Goal: Task Accomplishment & Management: Use online tool/utility

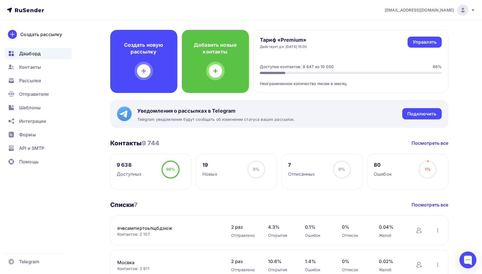
scroll to position [35, 0]
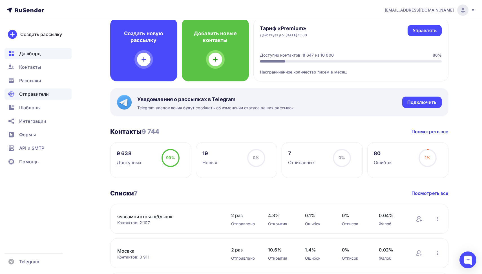
click at [34, 89] on div "Отправители" at bounding box center [38, 93] width 67 height 11
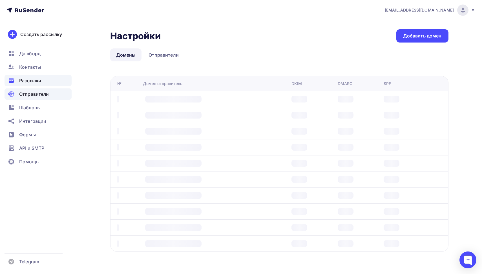
click at [36, 82] on span "Рассылки" at bounding box center [30, 80] width 22 height 7
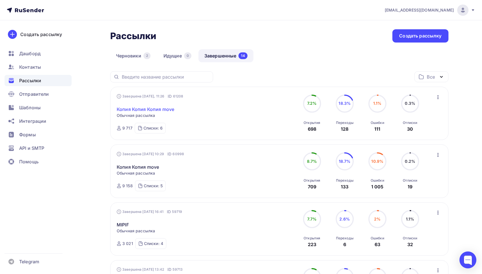
click at [148, 107] on link "Копия Копия Копия move" at bounding box center [145, 109] width 57 height 7
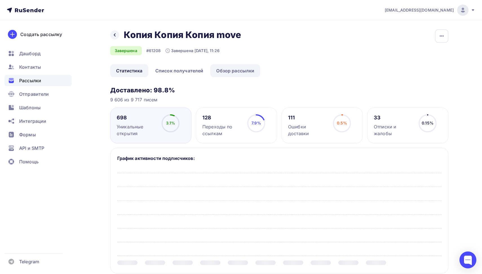
click at [242, 70] on link "Обзор рассылки" at bounding box center [235, 70] width 50 height 13
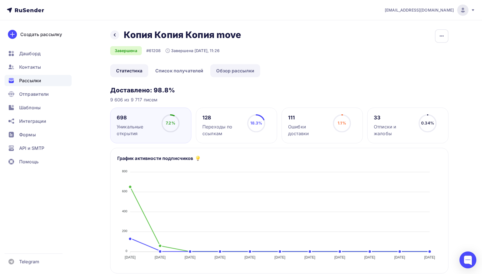
click at [243, 68] on link "Обзор рассылки" at bounding box center [235, 70] width 50 height 13
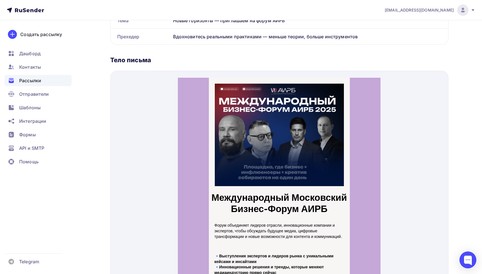
click at [50, 83] on div "Рассылки" at bounding box center [38, 80] width 67 height 11
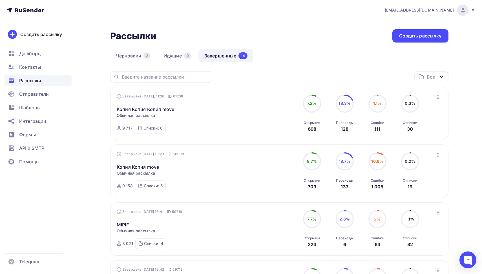
click at [437, 96] on icon "button" at bounding box center [437, 97] width 7 height 7
click at [421, 132] on div "Копировать в новую" at bounding box center [412, 134] width 58 height 7
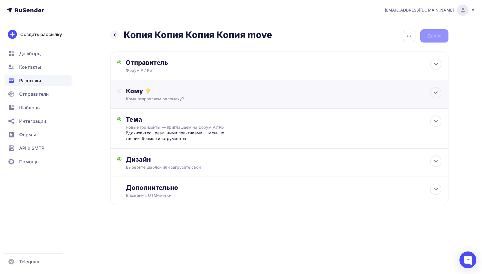
click at [243, 101] on div "Кому отправляем рассылку?" at bounding box center [268, 99] width 284 height 6
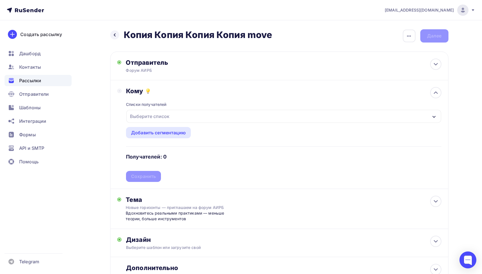
click at [157, 116] on div "Выберите список" at bounding box center [150, 116] width 44 height 10
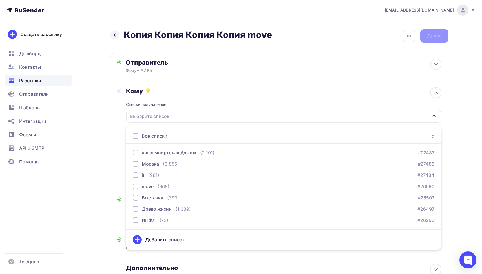
click at [153, 134] on div "Все списки" at bounding box center [155, 136] width 26 height 7
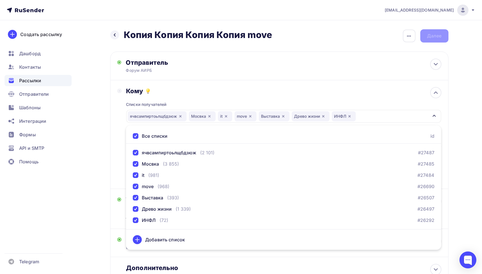
click at [350, 118] on icon "button" at bounding box center [349, 116] width 5 height 5
click at [318, 95] on div "Списки получателей ячвсампиртоьлщбдзюж [GEOGRAPHIC_DATA] it move Выставка Древо…" at bounding box center [283, 138] width 315 height 87
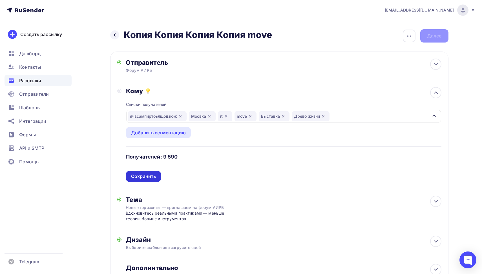
click at [156, 176] on div "Сохранить" at bounding box center [143, 176] width 25 height 6
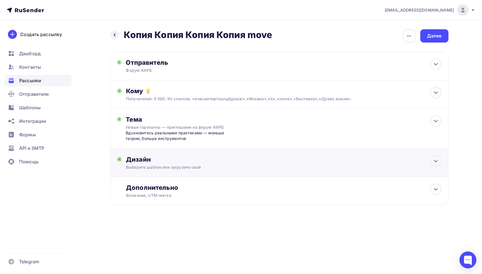
click at [198, 155] on div "Дизайн Выберите шаблон или загрузите свой Размер письма: 122 Kb Заменить шаблон…" at bounding box center [279, 163] width 338 height 28
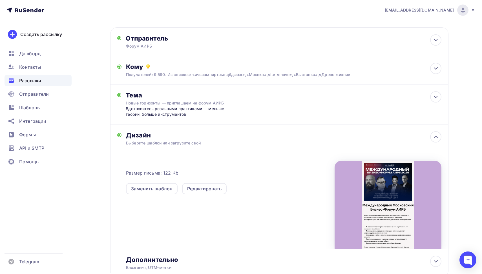
scroll to position [30, 0]
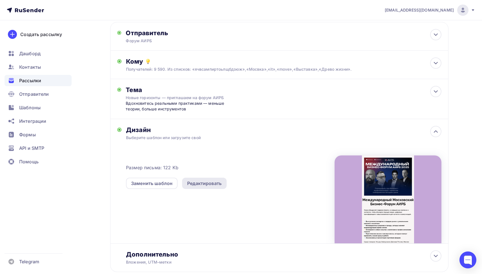
click at [200, 185] on div "Редактировать" at bounding box center [204, 183] width 34 height 7
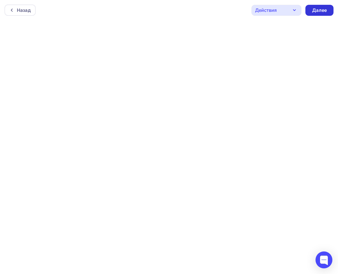
click at [326, 7] on div "Далее" at bounding box center [320, 10] width 15 height 6
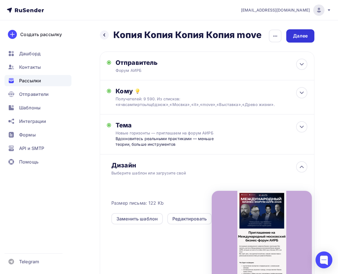
click at [299, 34] on div "Далее" at bounding box center [300, 36] width 15 height 6
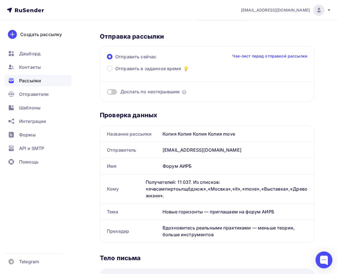
scroll to position [24, 0]
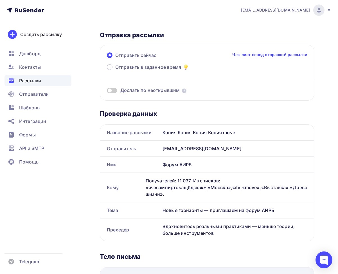
click at [158, 92] on span "Дослать по неоткрывшим" at bounding box center [150, 90] width 59 height 6
click at [153, 90] on span "Дослать по неоткрывшим" at bounding box center [150, 90] width 59 height 6
click at [110, 89] on span at bounding box center [112, 91] width 10 height 6
click at [107, 91] on input "checkbox" at bounding box center [107, 91] width 0 height 0
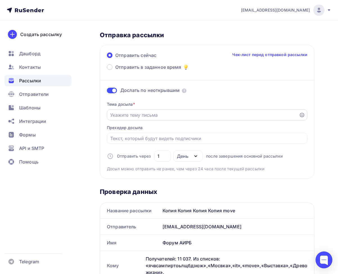
click at [155, 115] on input "Отправить в заданное время" at bounding box center [203, 115] width 186 height 7
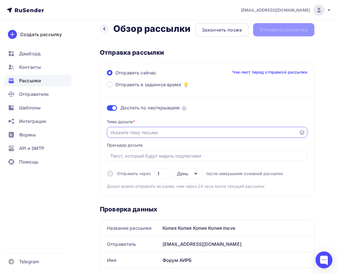
scroll to position [5, 0]
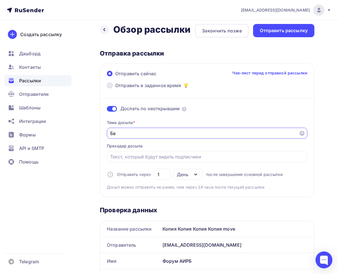
type input "Б"
click at [117, 132] on input "Пригласительный на бизнес форум" at bounding box center [203, 133] width 186 height 7
click at [116, 136] on input "Пригласительный на бизнес форум" at bounding box center [203, 133] width 186 height 7
click at [127, 134] on input "Пригласительный на бизнес форум" at bounding box center [203, 133] width 186 height 7
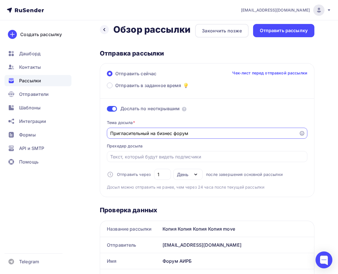
click at [127, 134] on input "Пригласительный на бизнес форум" at bounding box center [203, 133] width 186 height 7
click at [140, 135] on input "Пригласительный на бизнес форум" at bounding box center [203, 133] width 186 height 7
type input "Пригласительный на бизнес форум"
click at [173, 157] on input "Отправить в заданное время" at bounding box center [207, 156] width 194 height 7
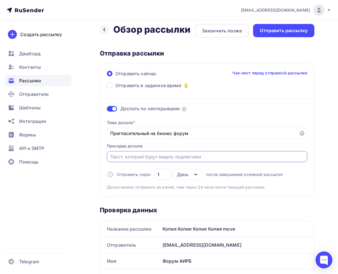
click at [161, 177] on input "1" at bounding box center [163, 174] width 10 height 7
click at [185, 174] on div "День" at bounding box center [183, 174] width 12 height 7
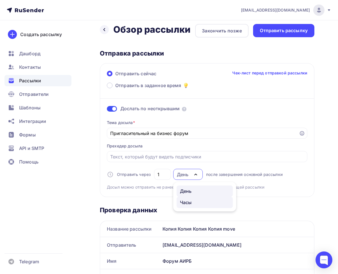
click at [190, 199] on link "Часы" at bounding box center [205, 202] width 56 height 11
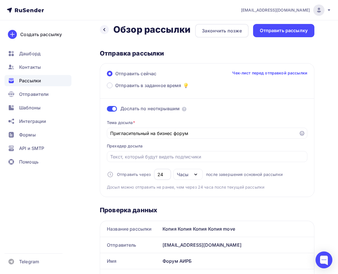
click at [161, 177] on input "24" at bounding box center [163, 174] width 10 height 7
type input "3"
type input "24"
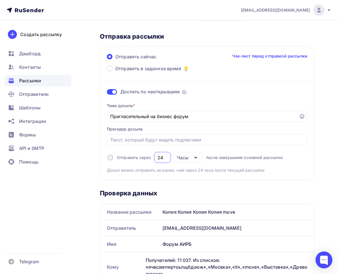
scroll to position [24, 0]
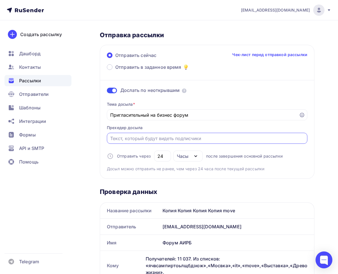
click at [171, 136] on input "Отправить в заданное время" at bounding box center [207, 138] width 194 height 7
type input "Бесплатный билет"
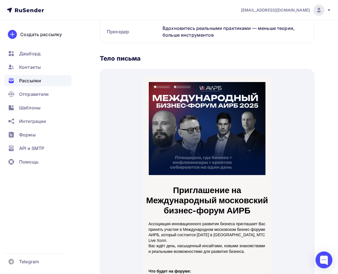
scroll to position [0, 0]
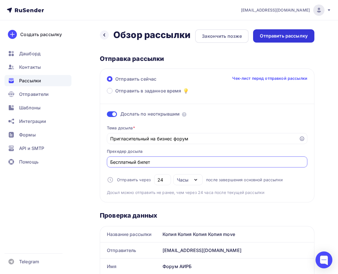
click at [265, 37] on div "Отправить рассылку" at bounding box center [284, 36] width 48 height 6
